Goal: Transaction & Acquisition: Book appointment/travel/reservation

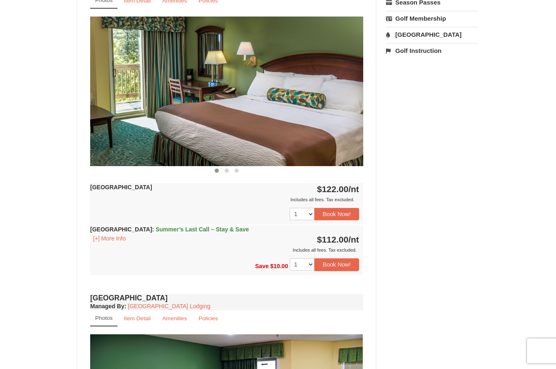
scroll to position [330, 0]
click at [35, 195] on div "× [GEOGRAPHIC_DATA] Hotels Book from $112! [STREET_ADDRESS], VA Availability Am…" at bounding box center [278, 242] width 556 height 1087
click at [43, 232] on div "× [GEOGRAPHIC_DATA] Hotels Book from $112! [STREET_ADDRESS], VA Availability Am…" at bounding box center [278, 242] width 556 height 1087
click at [54, 229] on div "× [GEOGRAPHIC_DATA] Hotels Book from $112! [STREET_ADDRESS], VA Availability Am…" at bounding box center [278, 242] width 556 height 1087
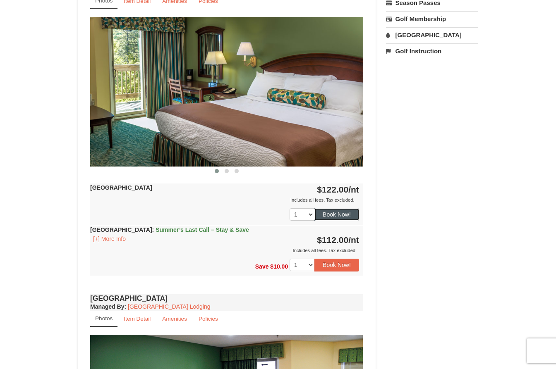
click at [350, 213] on button "Book Now!" at bounding box center [336, 214] width 45 height 12
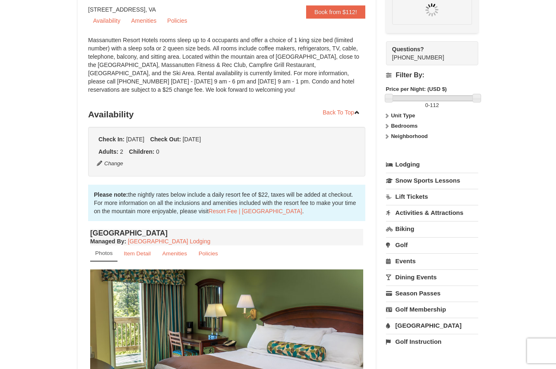
scroll to position [72, 0]
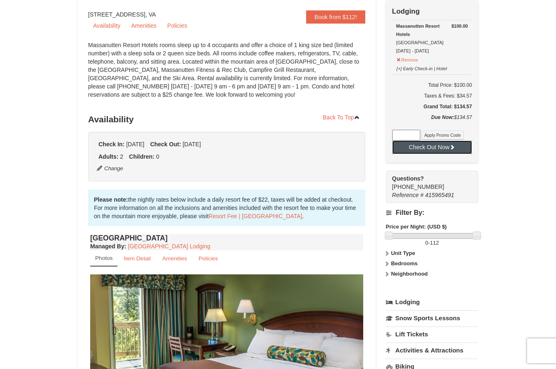
click at [429, 148] on button "Check Out Now" at bounding box center [432, 147] width 80 height 13
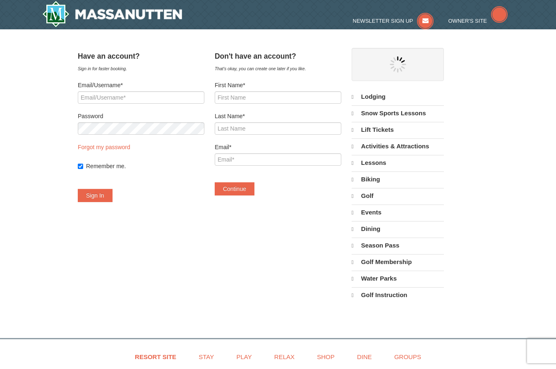
select select "9"
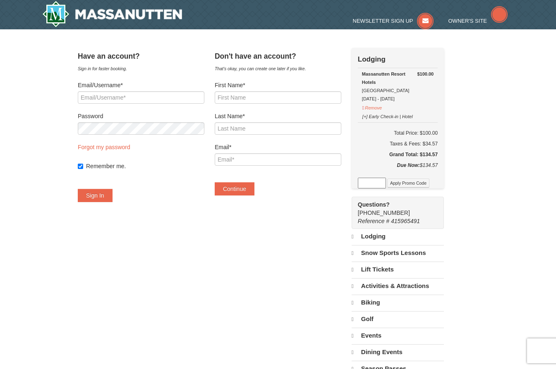
click at [383, 146] on div "Taxes & Fees: $34.57" at bounding box center [398, 144] width 80 height 8
click at [50, 136] on div "× Have an account? Sign in for faster booking. Email/Username* Password Forgot …" at bounding box center [278, 241] width 556 height 424
click at [371, 147] on div "Taxes & Fees: $34.57" at bounding box center [398, 144] width 80 height 8
